Goal: Find specific page/section: Find specific page/section

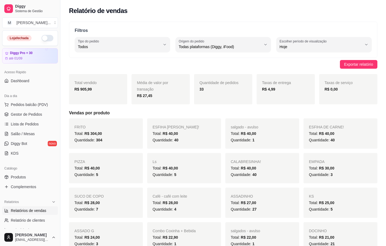
select select "ALL"
select select "0"
click at [27, 18] on button "M [PERSON_NAME] ..." at bounding box center [30, 22] width 56 height 11
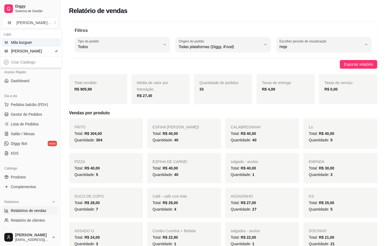
click at [44, 46] on div "M Mila burguer" at bounding box center [30, 42] width 59 height 9
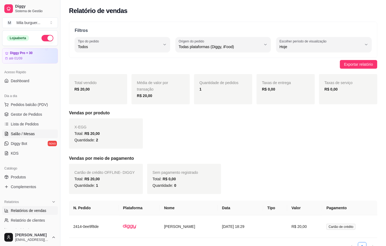
click at [42, 130] on link "Salão / Mesas" at bounding box center [30, 133] width 56 height 9
